Goal: Navigation & Orientation: Find specific page/section

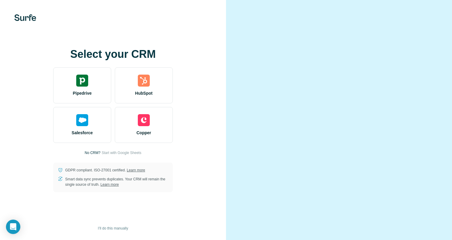
scroll to position [4, 0]
click at [124, 230] on span "I’ll do this manually" at bounding box center [113, 227] width 30 height 5
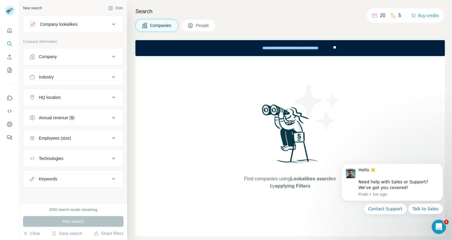
click at [4, 33] on div at bounding box center [9, 82] width 19 height 121
click at [12, 31] on icon "Quick start" at bounding box center [10, 31] width 6 height 6
click at [10, 31] on icon "Quick start" at bounding box center [10, 31] width 6 height 6
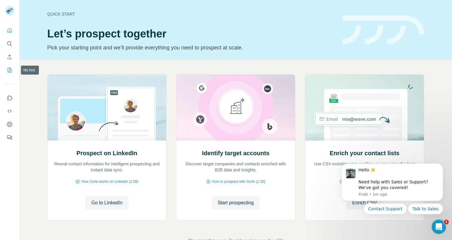
click at [12, 68] on icon "My lists" at bounding box center [10, 70] width 6 height 6
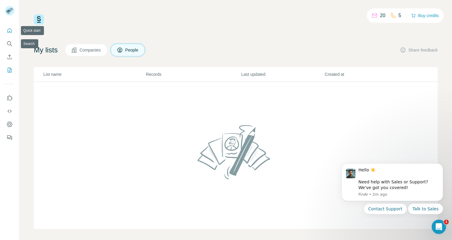
click at [12, 33] on icon "Quick start" at bounding box center [10, 31] width 6 height 6
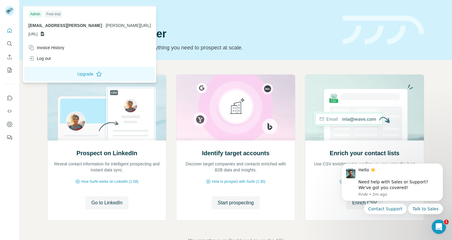
click at [4, 10] on div at bounding box center [10, 12] width 17 height 20
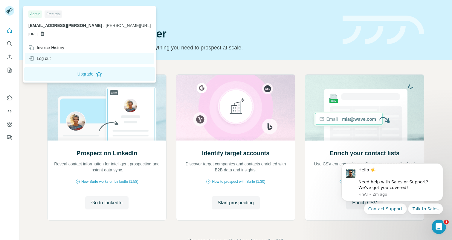
click at [42, 57] on div "Log out" at bounding box center [39, 58] width 22 height 6
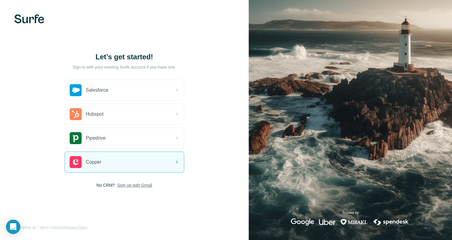
click at [131, 185] on span "Sign up with Gmail" at bounding box center [134, 185] width 35 height 6
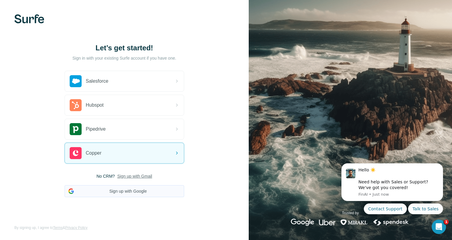
click at [127, 193] on button "Sign up with Google" at bounding box center [125, 191] width 120 height 12
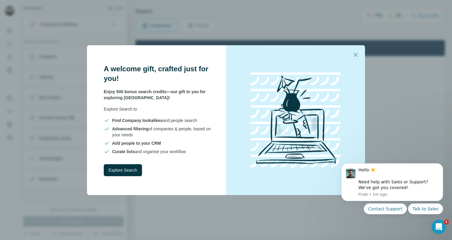
click at [354, 56] on icon "button" at bounding box center [355, 54] width 7 height 7
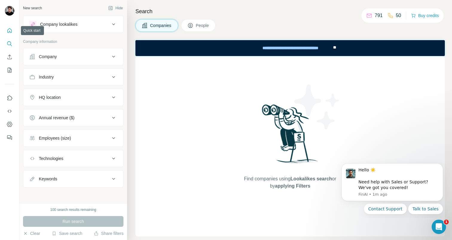
click at [10, 31] on icon "Quick start" at bounding box center [9, 30] width 4 height 4
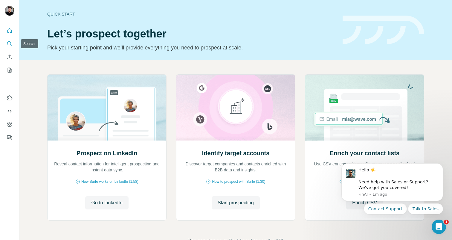
click at [10, 49] on button "Search" at bounding box center [10, 43] width 10 height 11
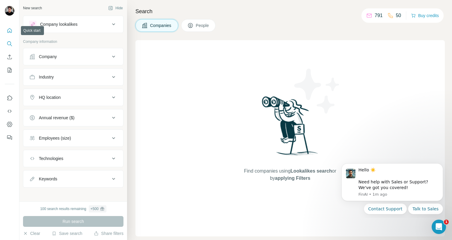
click at [11, 35] on button "Quick start" at bounding box center [10, 30] width 10 height 11
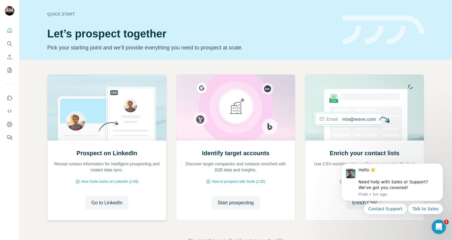
scroll to position [19, 0]
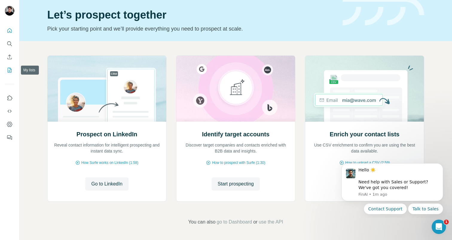
click at [9, 68] on icon "My lists" at bounding box center [10, 70] width 6 height 6
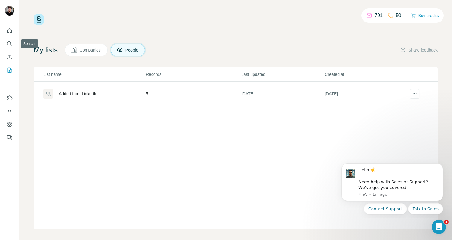
click at [10, 30] on icon "Quick start" at bounding box center [10, 31] width 6 height 6
